Goal: Information Seeking & Learning: Learn about a topic

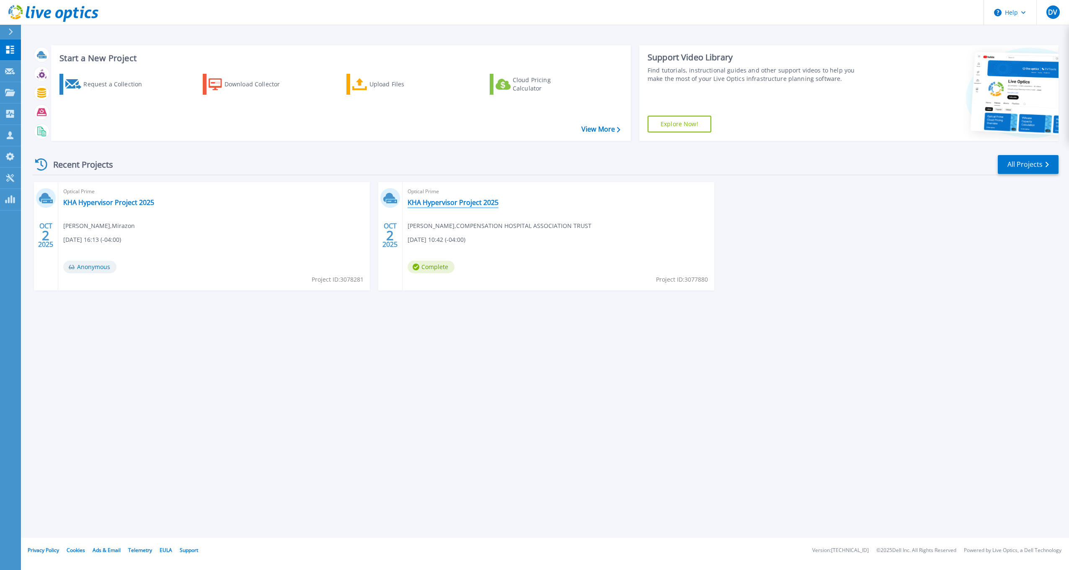
click at [456, 201] on link "KHA Hypervisor Project 2025" at bounding box center [453, 202] width 91 height 8
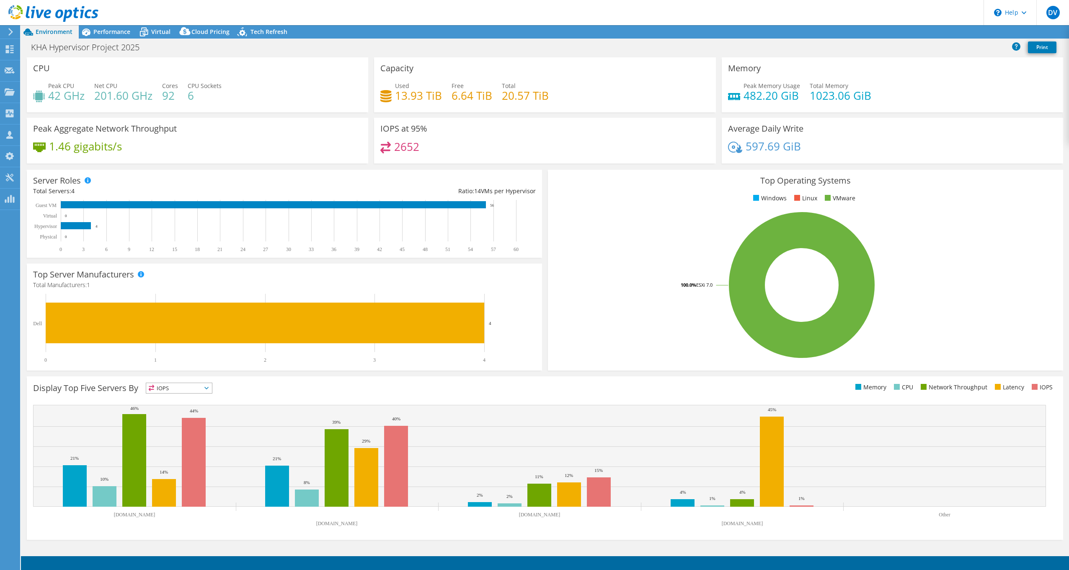
select select "USD"
click at [157, 27] on div "Virtual" at bounding box center [157, 31] width 40 height 13
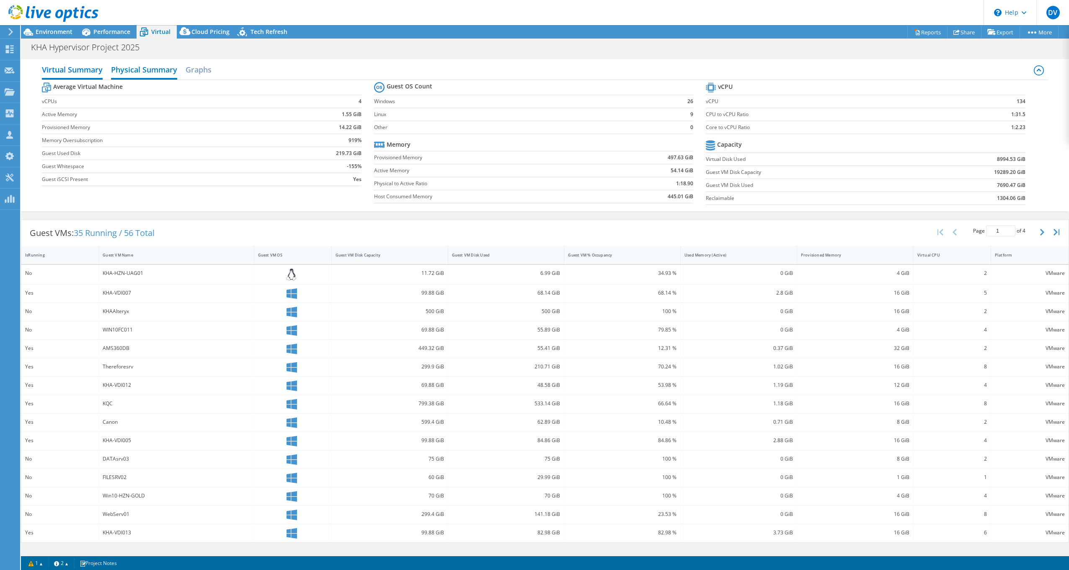
click at [155, 72] on h2 "Physical Summary" at bounding box center [144, 70] width 66 height 18
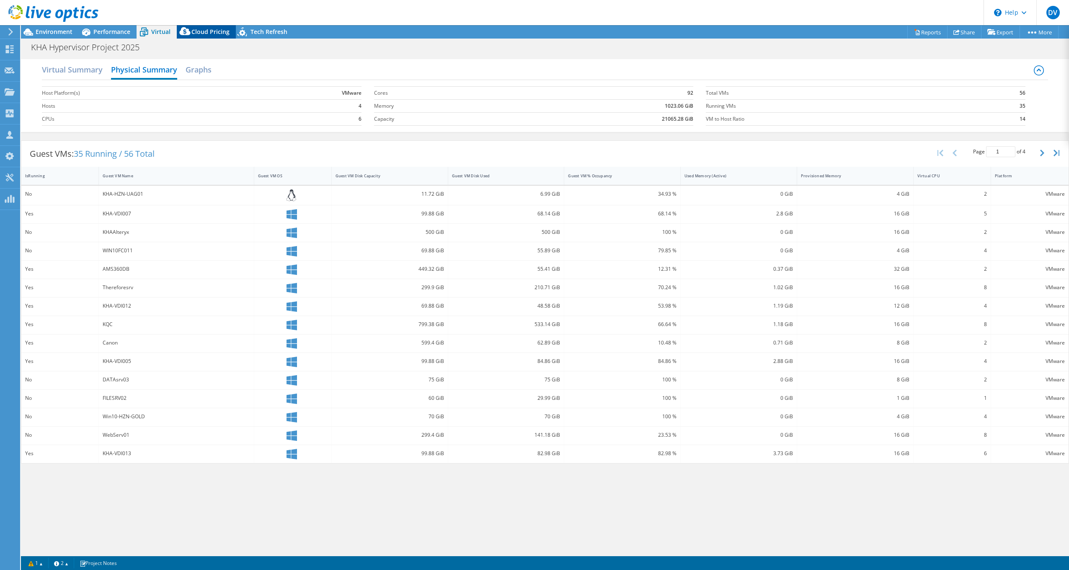
click at [222, 29] on span "Cloud Pricing" at bounding box center [210, 32] width 38 height 8
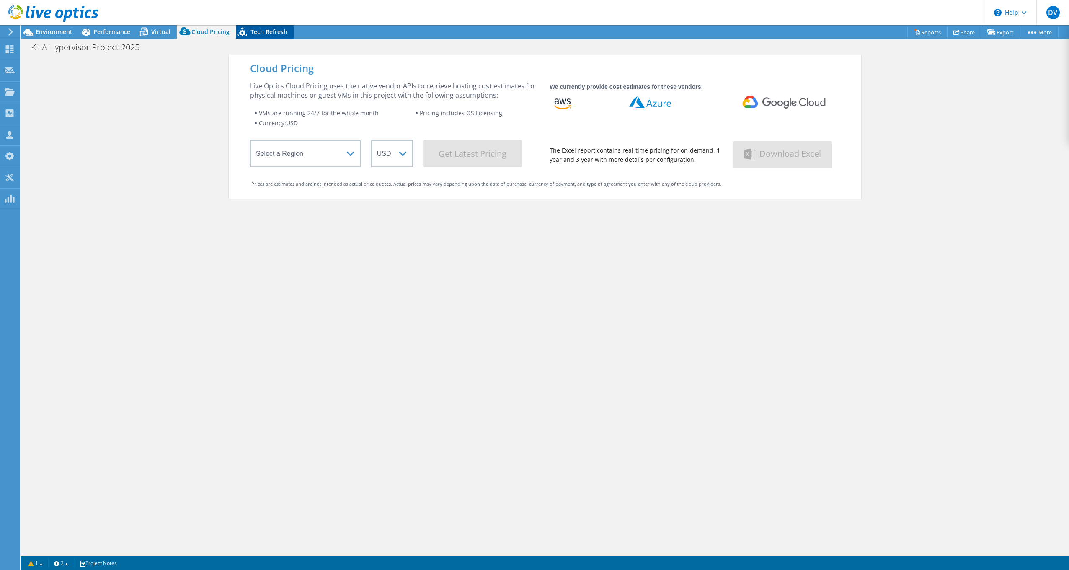
click at [280, 26] on div "Tech Refresh" at bounding box center [265, 31] width 58 height 13
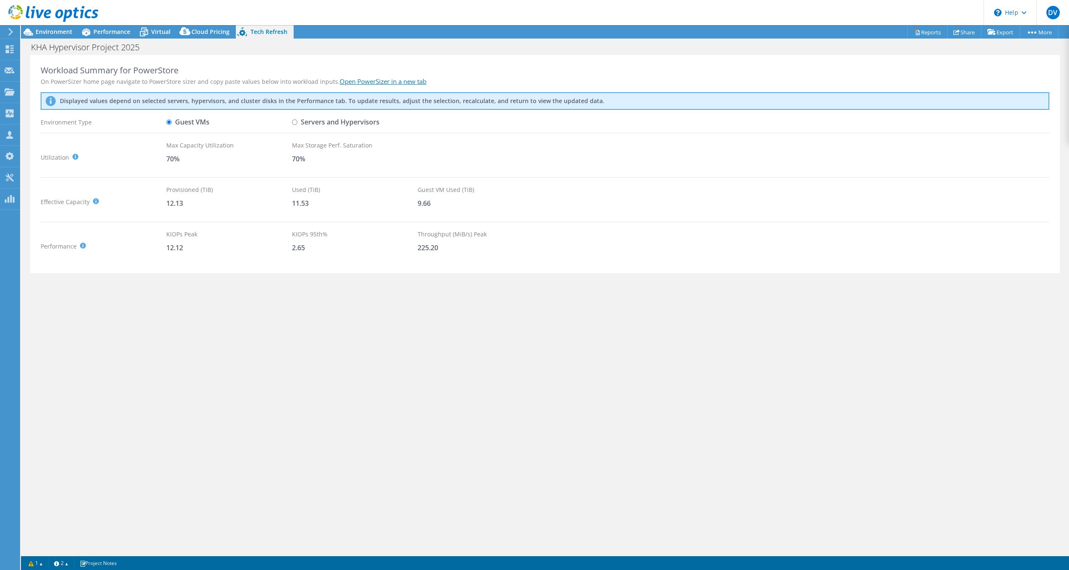
click at [299, 124] on label "Servers and Hypervisors" at bounding box center [336, 122] width 88 height 15
click at [297, 124] on input "Servers and Hypervisors" at bounding box center [294, 121] width 5 height 5
radio input "true"
radio input "false"
click at [204, 33] on span "Cloud Pricing" at bounding box center [210, 32] width 38 height 8
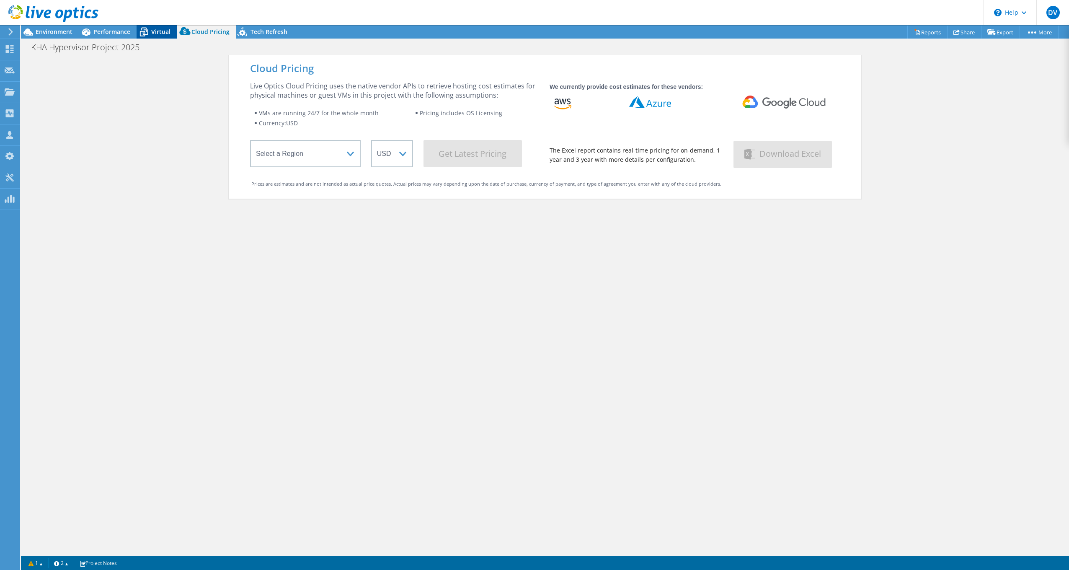
click at [150, 33] on icon at bounding box center [144, 32] width 15 height 15
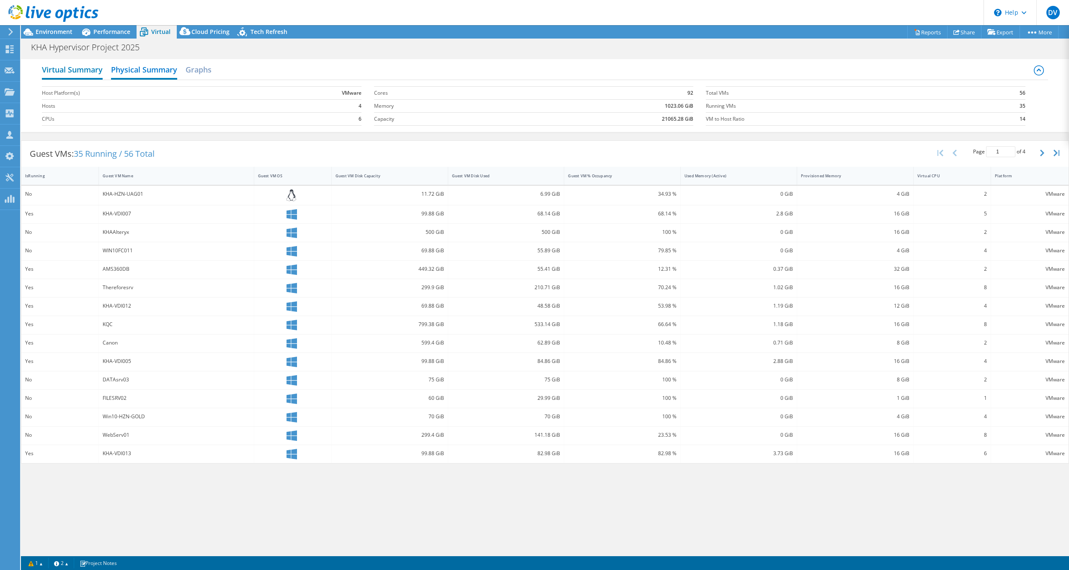
click at [89, 68] on h2 "Virtual Summary" at bounding box center [72, 70] width 61 height 18
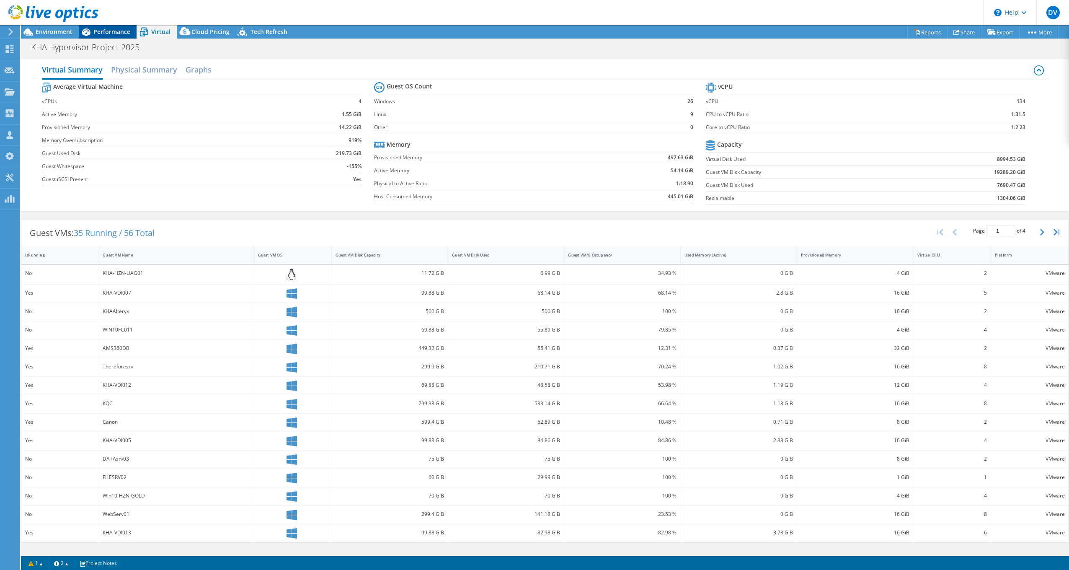
click at [115, 26] on div "Performance" at bounding box center [108, 31] width 58 height 13
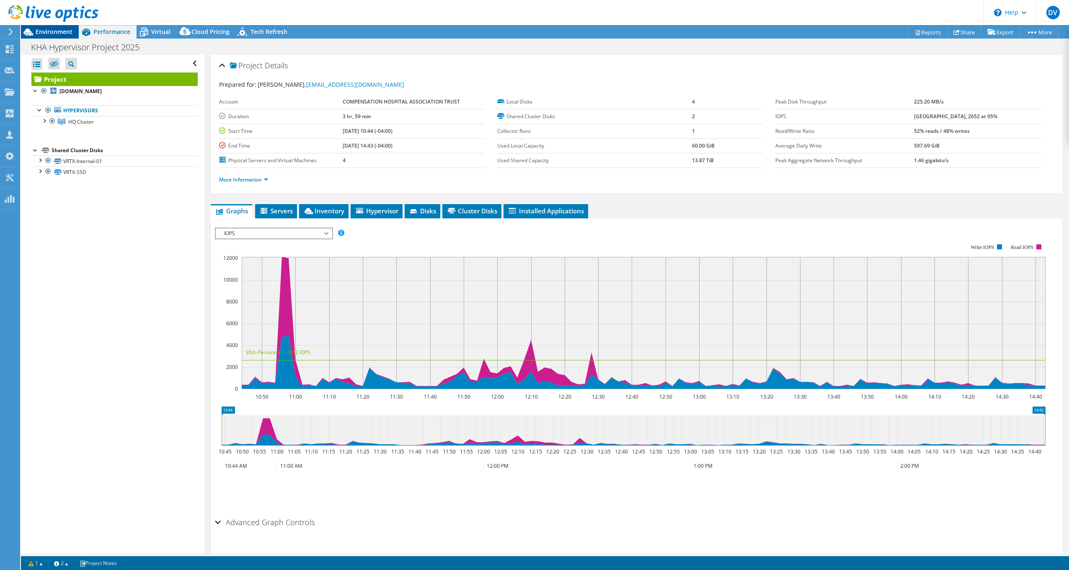
click at [45, 33] on span "Environment" at bounding box center [54, 32] width 37 height 8
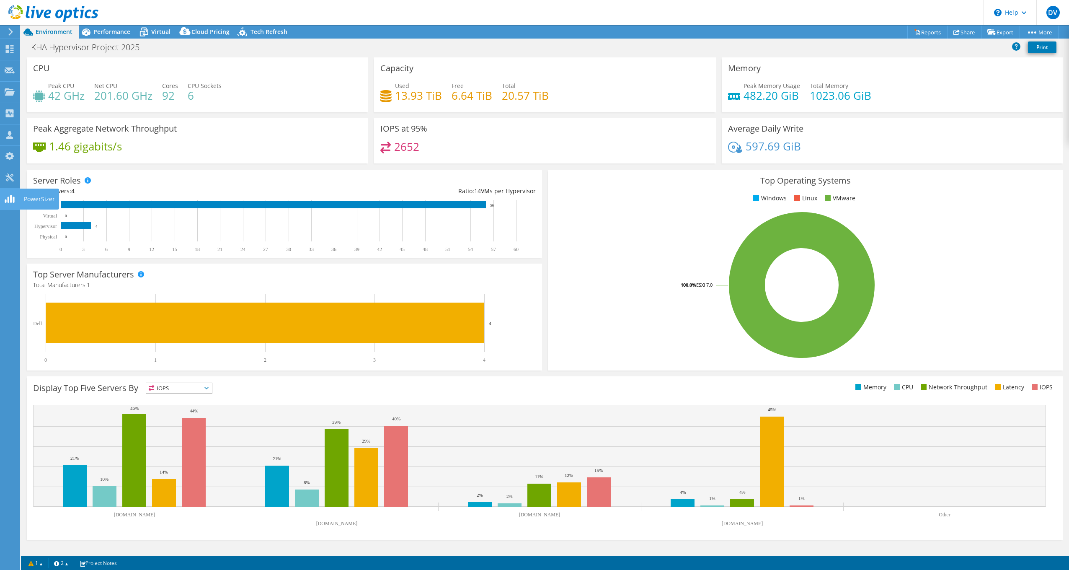
click at [6, 195] on icon at bounding box center [10, 199] width 10 height 8
click at [198, 32] on span "Cloud Pricing" at bounding box center [210, 32] width 38 height 8
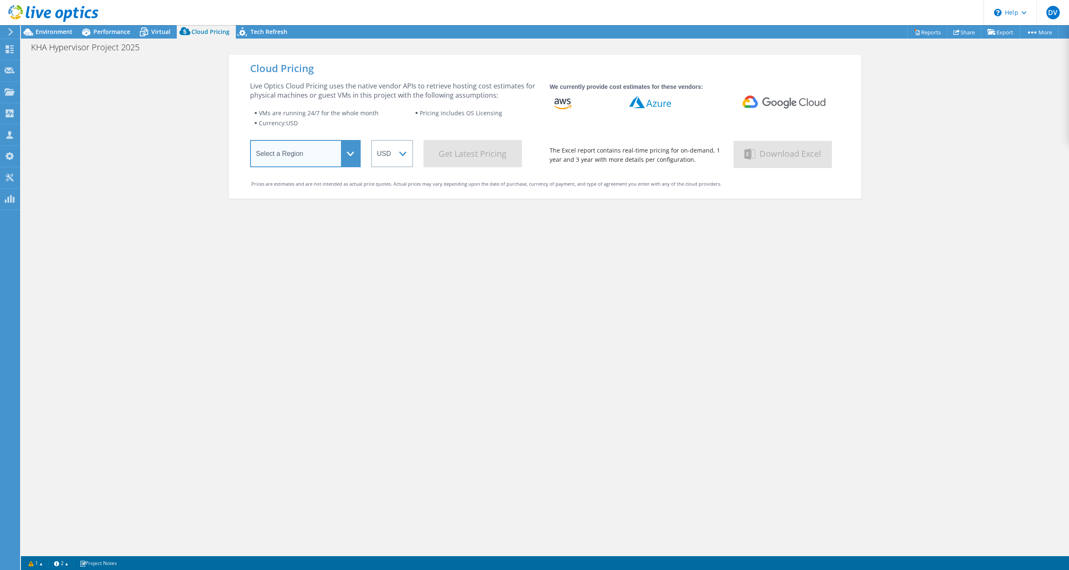
click at [337, 152] on select "Select a Region [GEOGRAPHIC_DATA] ([GEOGRAPHIC_DATA]) [GEOGRAPHIC_DATA] ([GEOGR…" at bounding box center [305, 153] width 111 height 27
select select "USEast"
click at [250, 142] on select "Select a Region [GEOGRAPHIC_DATA] ([GEOGRAPHIC_DATA]) [GEOGRAPHIC_DATA] ([GEOGR…" at bounding box center [305, 153] width 111 height 27
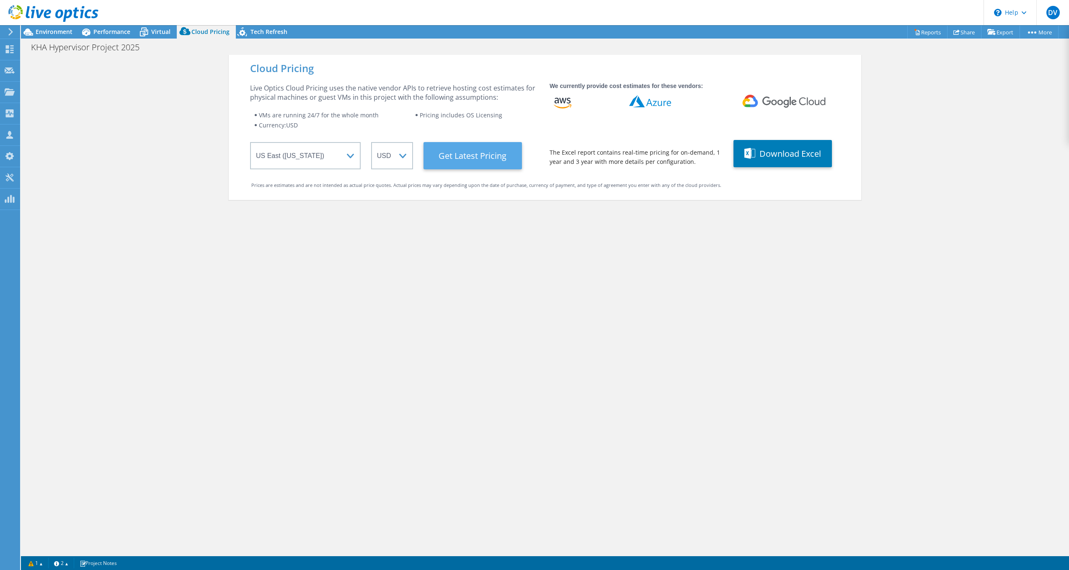
click at [478, 153] on Latest "Get Latest Pricing" at bounding box center [472, 155] width 98 height 27
